Goal: Navigation & Orientation: Find specific page/section

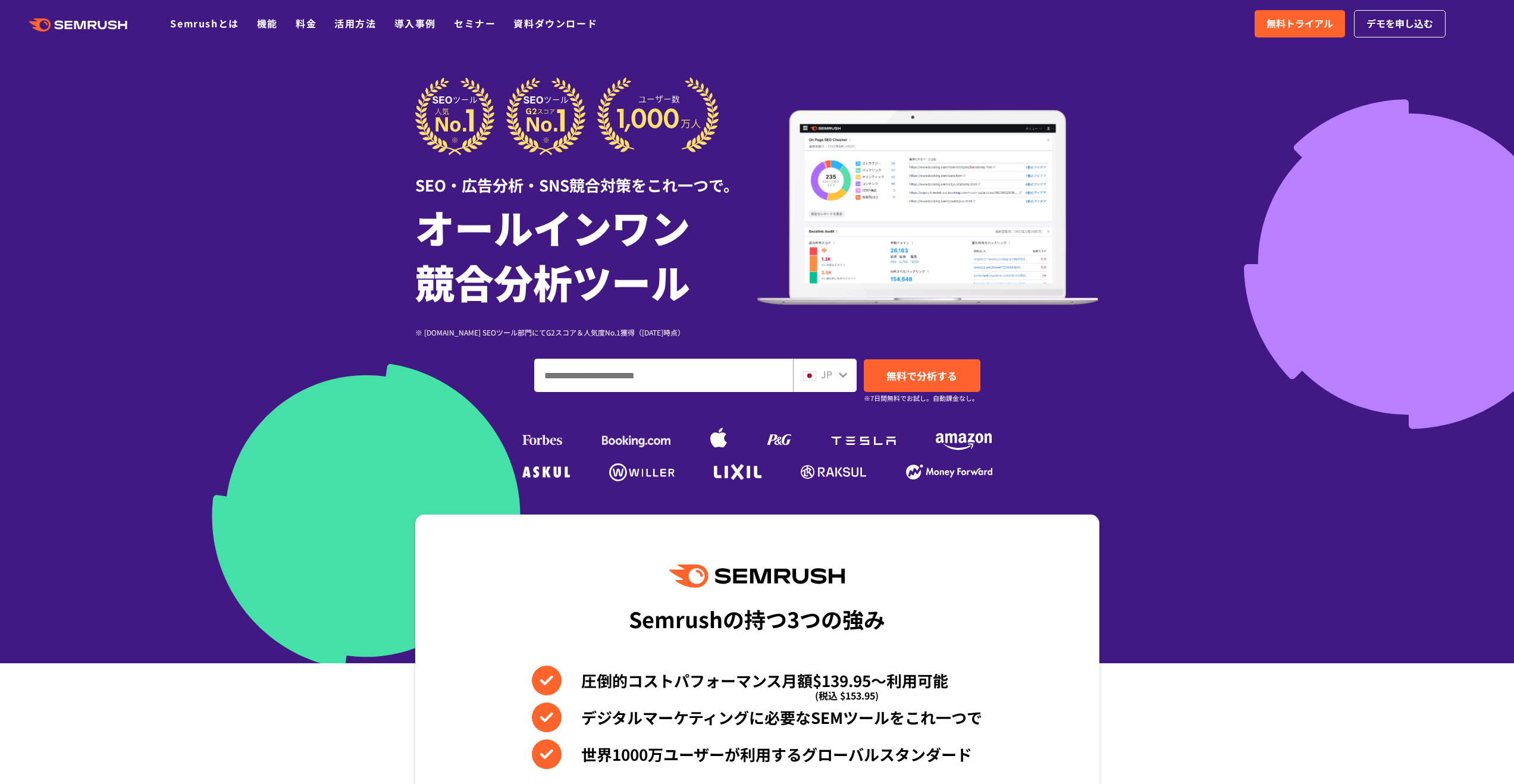
click at [805, 384] on div "JP" at bounding box center [825, 375] width 64 height 33
click at [829, 378] on span "JP" at bounding box center [826, 374] width 12 height 15
click at [844, 371] on icon at bounding box center [842, 374] width 9 height 9
click at [842, 377] on icon at bounding box center [842, 374] width 8 height 5
click at [826, 378] on span "JP" at bounding box center [826, 374] width 12 height 15
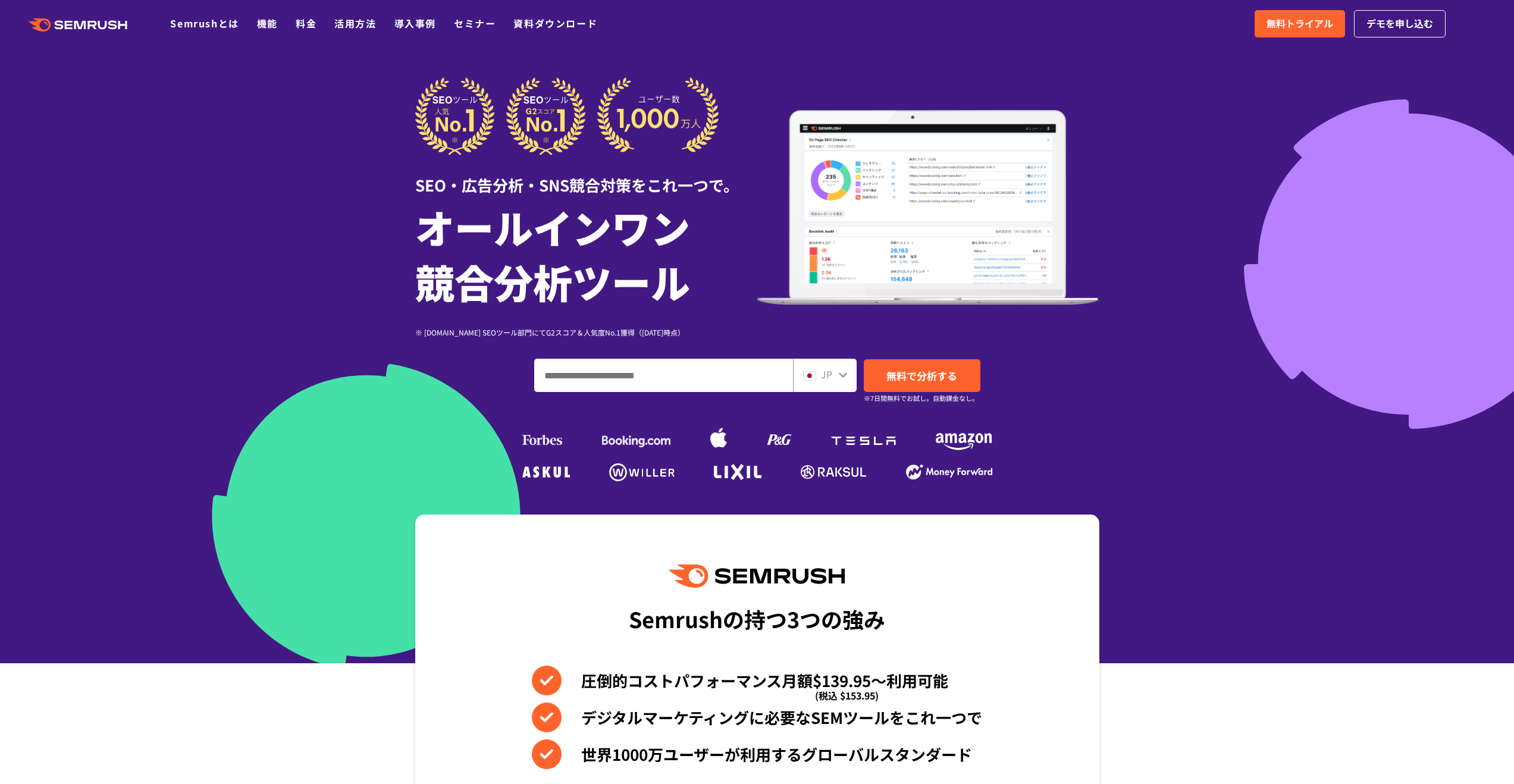
click at [809, 378] on img at bounding box center [810, 376] width 13 height 9
click at [830, 373] on span "JP" at bounding box center [826, 374] width 12 height 15
